Goal: Task Accomplishment & Management: Manage account settings

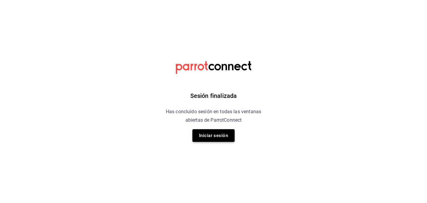
click at [218, 141] on button "Iniciar sesión" at bounding box center [213, 135] width 42 height 13
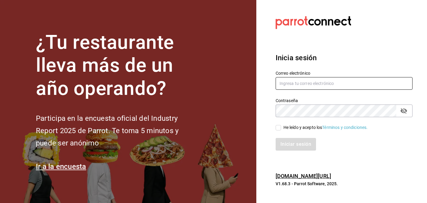
type input "[DOMAIN_NAME][EMAIL_ADDRESS][DOMAIN_NAME]"
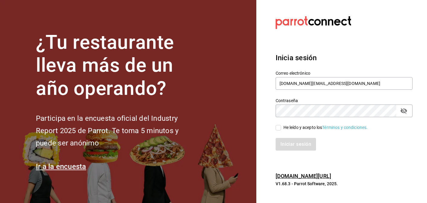
click at [279, 127] on input "He leído y acepto los Términos y condiciones." at bounding box center [277, 127] width 5 height 5
checkbox input "true"
click at [281, 139] on button "Iniciar sesión" at bounding box center [295, 144] width 41 height 13
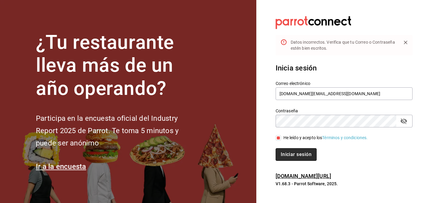
click at [297, 152] on button "Iniciar sesión" at bounding box center [295, 154] width 41 height 13
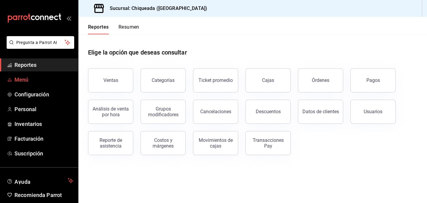
click at [42, 80] on span "Menú" at bounding box center [43, 80] width 59 height 8
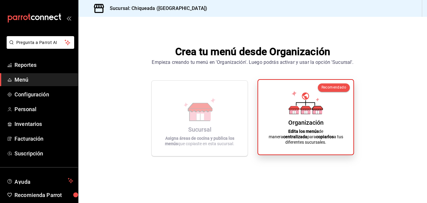
click at [290, 105] on icon at bounding box center [305, 103] width 34 height 24
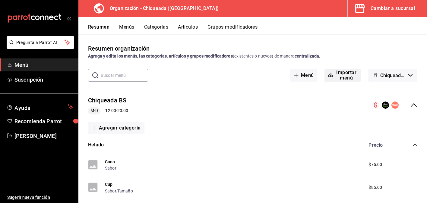
click at [334, 74] on span "button" at bounding box center [331, 75] width 7 height 5
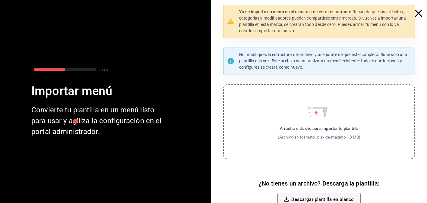
click at [417, 7] on div at bounding box center [421, 8] width 11 height 17
click at [417, 12] on icon "button" at bounding box center [418, 13] width 7 height 7
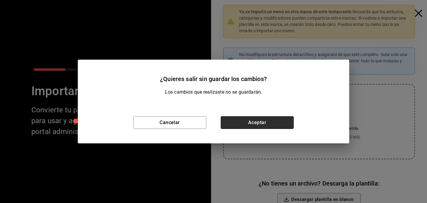
click at [259, 124] on button "Aceptar" at bounding box center [257, 122] width 73 height 13
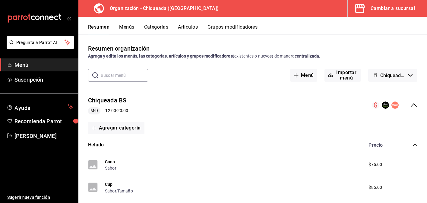
click at [409, 75] on icon "button" at bounding box center [410, 75] width 4 height 2
click at [406, 90] on li "Chiqueada - Borrador" at bounding box center [392, 91] width 55 height 14
click at [386, 11] on div "Cambiar a sucursal" at bounding box center [392, 8] width 44 height 8
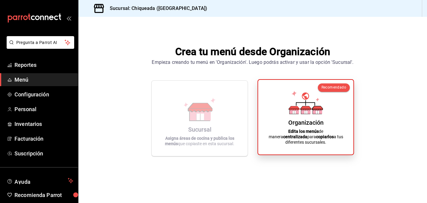
click at [345, 123] on div "Organización Edita los menús de manera centralizada para copiarlos a tus difere…" at bounding box center [305, 117] width 81 height 65
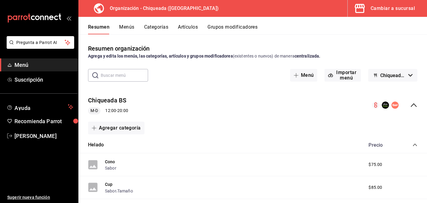
click at [134, 29] on div "Resumen Menús Categorías Artículos Grupos modificadores" at bounding box center [257, 29] width 339 height 10
click at [128, 28] on button "Menús" at bounding box center [126, 29] width 15 height 10
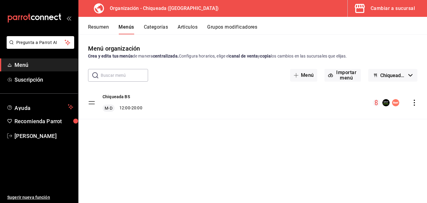
click at [413, 102] on icon "actions" at bounding box center [413, 103] width 1 height 6
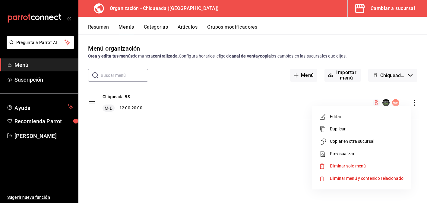
click at [359, 143] on span "Copiar en otra sucursal" at bounding box center [367, 141] width 74 height 6
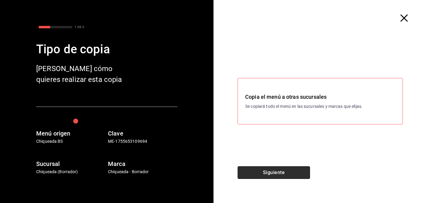
click at [276, 171] on button "Siguiente" at bounding box center [273, 172] width 72 height 13
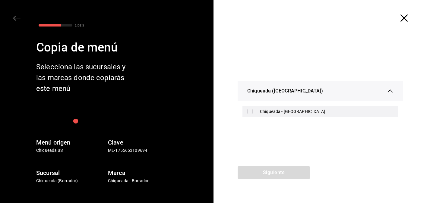
click at [286, 111] on div "Chiqueada - [GEOGRAPHIC_DATA]" at bounding box center [326, 111] width 133 height 6
checkbox input "true"
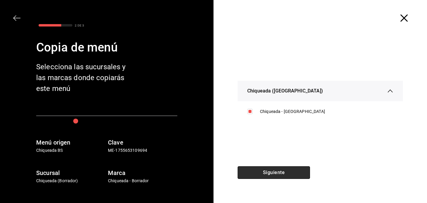
click at [282, 168] on button "Siguiente" at bounding box center [273, 172] width 72 height 13
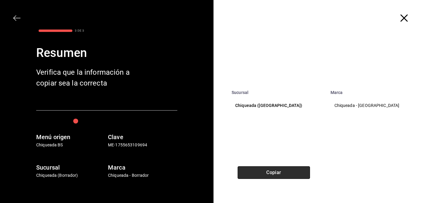
click at [284, 175] on button "Copiar" at bounding box center [273, 172] width 72 height 13
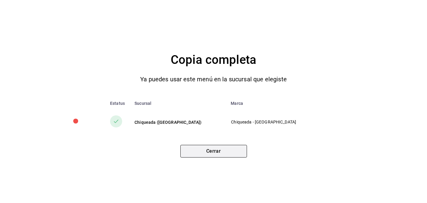
click at [229, 151] on button "Cerrar" at bounding box center [213, 151] width 67 height 13
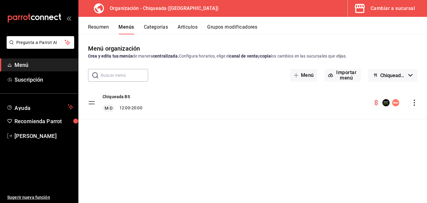
click at [388, 4] on button "Cambiar a sucursal" at bounding box center [384, 8] width 74 height 17
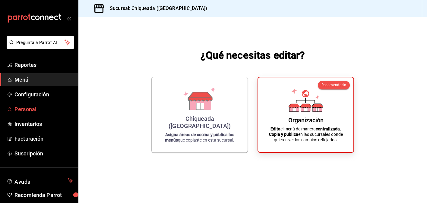
click at [40, 110] on span "Personal" at bounding box center [43, 109] width 59 height 8
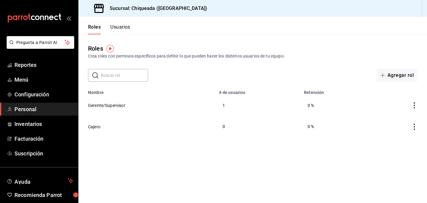
click at [413, 108] on td at bounding box center [398, 105] width 58 height 21
click at [413, 106] on icon "actions" at bounding box center [414, 105] width 6 height 6
click at [229, 33] on div at bounding box center [213, 101] width 427 height 203
click at [121, 28] on button "Usuarios" at bounding box center [120, 29] width 20 height 10
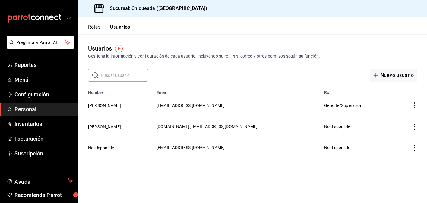
click at [416, 105] on icon "actions" at bounding box center [414, 105] width 6 height 6
click at [320, 102] on div at bounding box center [213, 101] width 427 height 203
click at [102, 101] on td "[PERSON_NAME]" at bounding box center [115, 105] width 74 height 21
click at [102, 106] on button "[PERSON_NAME]" at bounding box center [104, 105] width 33 height 6
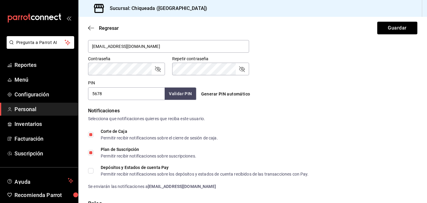
scroll to position [246, 0]
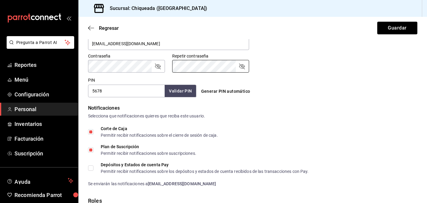
click at [287, 76] on div "Generar PIN automático" at bounding box center [251, 86] width 111 height 22
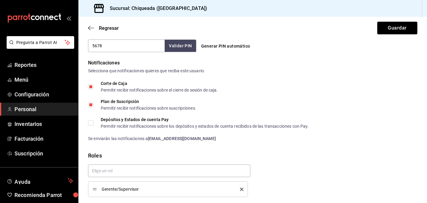
scroll to position [312, 0]
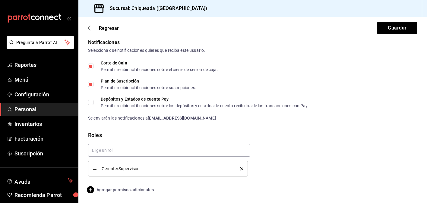
click at [132, 187] on span "Agregar permisos adicionales" at bounding box center [121, 189] width 66 height 7
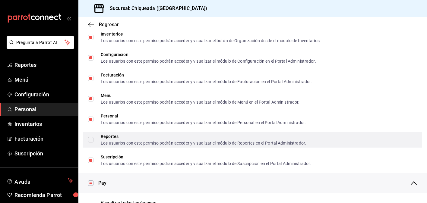
click at [92, 141] on input "Reportes Los usuarios con este permiso podrán acceder y visualizar el módulo de…" at bounding box center [90, 139] width 5 height 5
checkbox input "true"
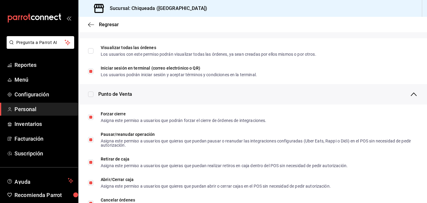
scroll to position [466, 0]
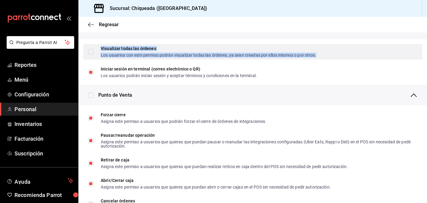
click at [158, 51] on div "Visualizar todas las órdenes Los usuarios con este permiso podrán visualizar to…" at bounding box center [208, 51] width 215 height 11
checkbox input "false"
checkbox input "true"
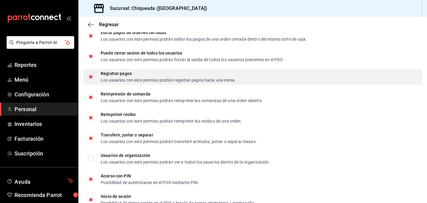
scroll to position [940, 0]
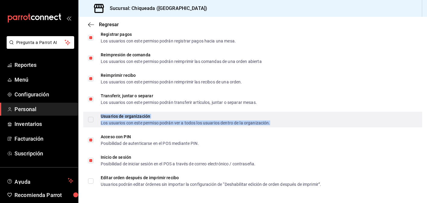
click at [129, 122] on div "Los usuarios con este permiso podrán ver a todos los usuarios dentro de la orga…" at bounding box center [185, 123] width 169 height 4
checkbox input "true"
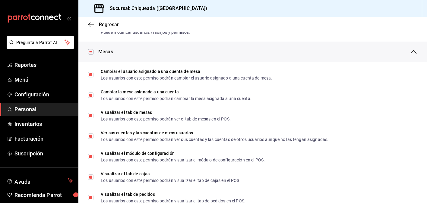
scroll to position [0, 0]
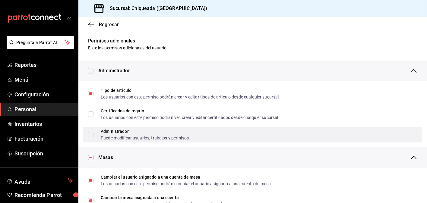
click at [149, 127] on div "Administrador Puede modificar usuarios, trabajos y permisos." at bounding box center [252, 135] width 339 height 16
checkbox input "true"
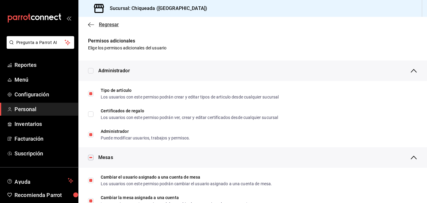
click at [90, 24] on icon "button" at bounding box center [91, 24] width 6 height 5
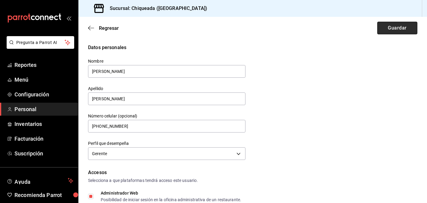
click at [396, 29] on button "Guardar" at bounding box center [397, 28] width 40 height 13
